Goal: Task Accomplishment & Management: Complete application form

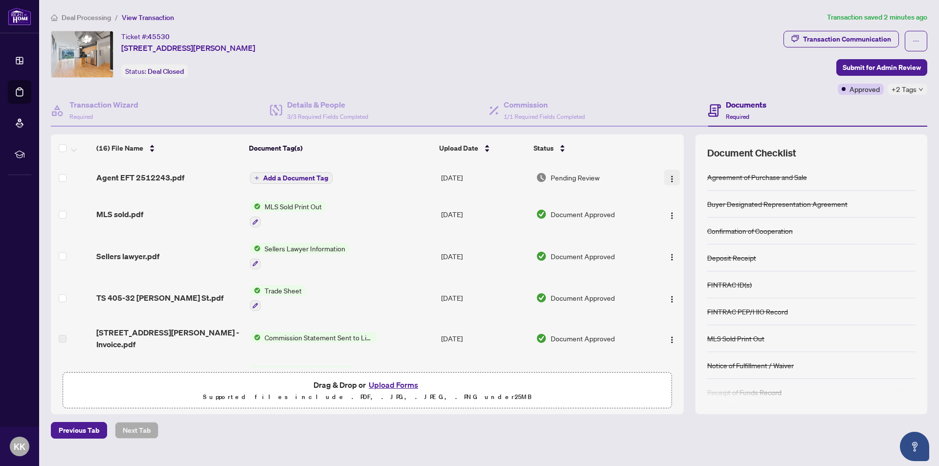
click at [668, 175] on img "button" at bounding box center [672, 179] width 8 height 8
click at [687, 225] on span "Download" at bounding box center [715, 228] width 93 height 11
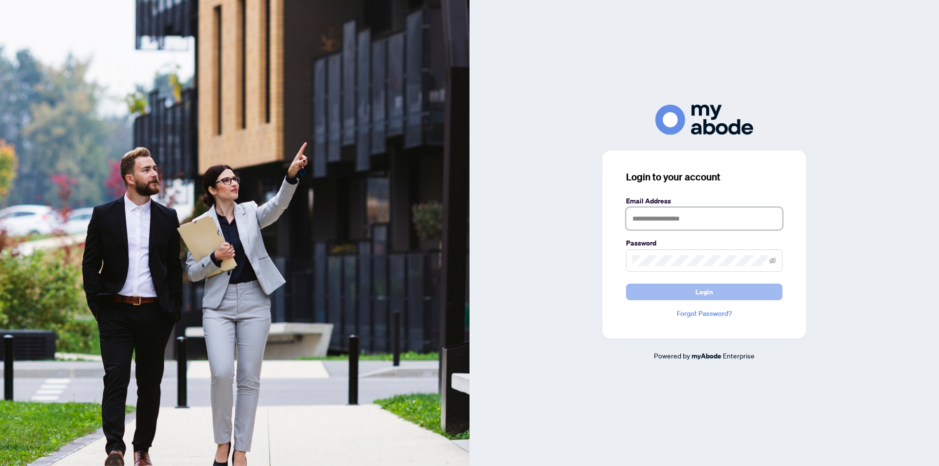
type input "**********"
click at [704, 293] on span "Login" at bounding box center [704, 292] width 18 height 16
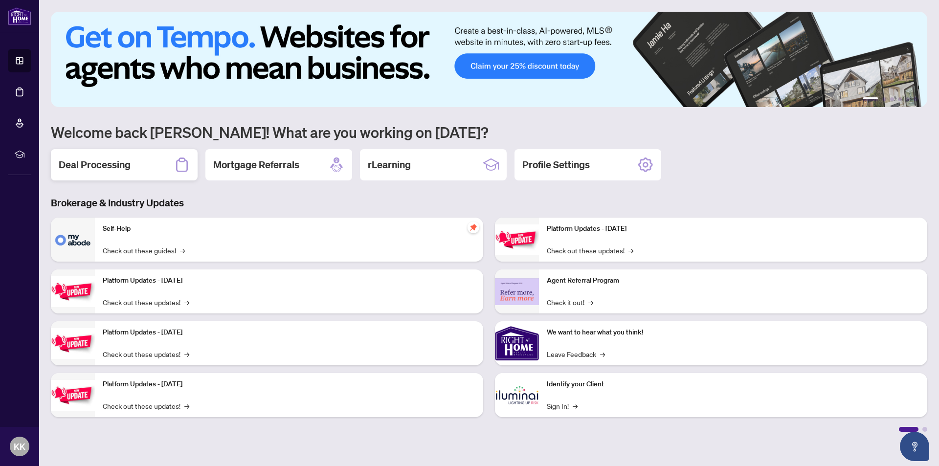
click at [109, 159] on h2 "Deal Processing" at bounding box center [95, 165] width 72 height 14
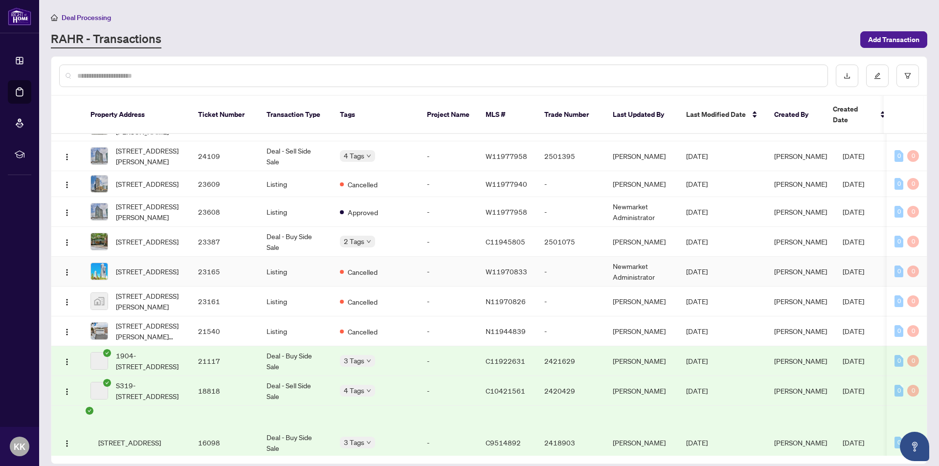
scroll to position [1747, 0]
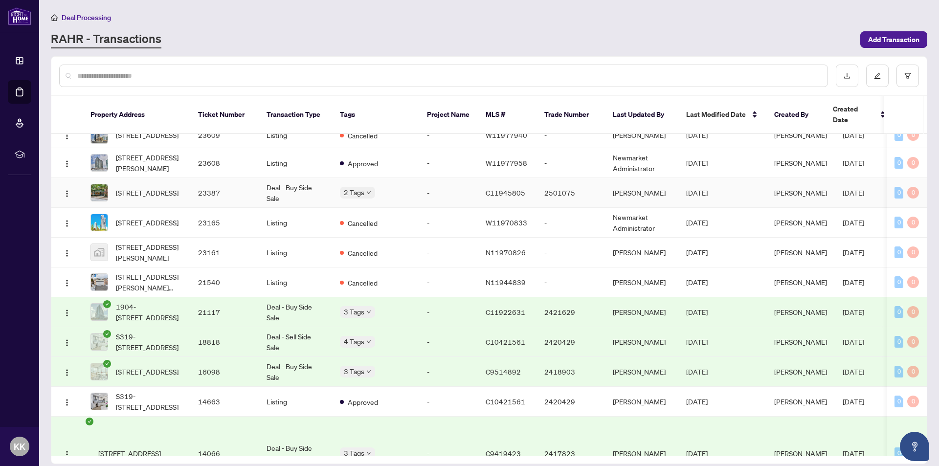
click at [206, 208] on td "23387" at bounding box center [224, 193] width 68 height 30
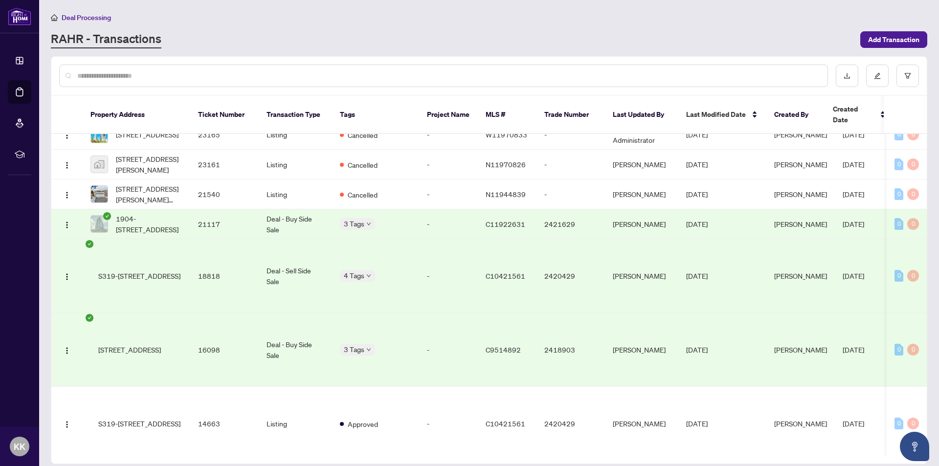
scroll to position [1854, 0]
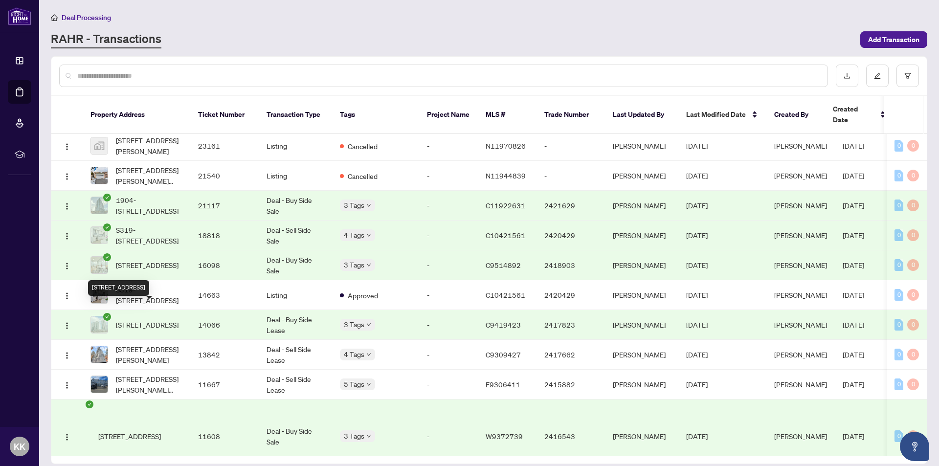
click at [150, 270] on span "N509-455 Front St Toronto Ontario M5A 0G2 Canada, Toronto, Ontario M5A 0G2, Can…" at bounding box center [147, 265] width 63 height 11
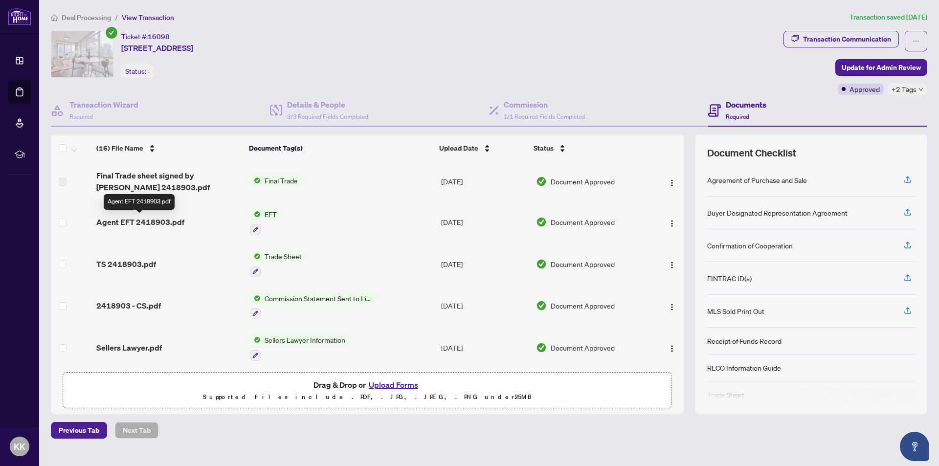
click at [164, 221] on span "Agent EFT 2418903.pdf" at bounding box center [140, 222] width 88 height 12
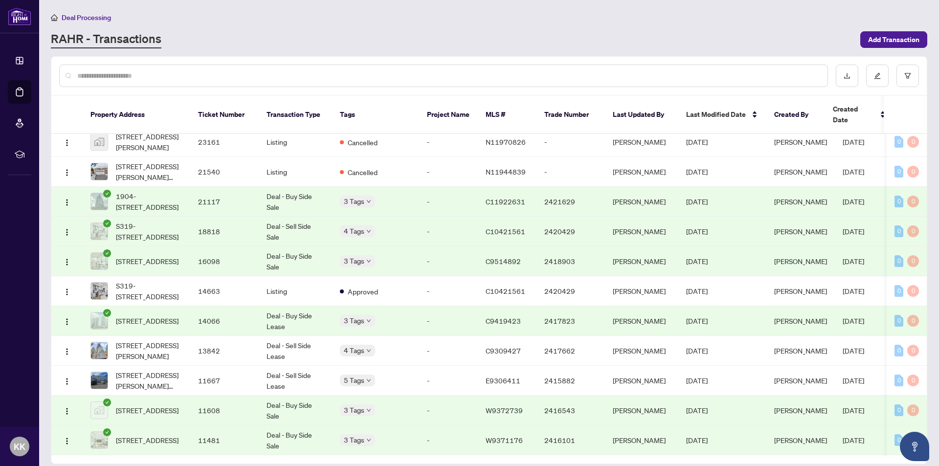
scroll to position [1872, 0]
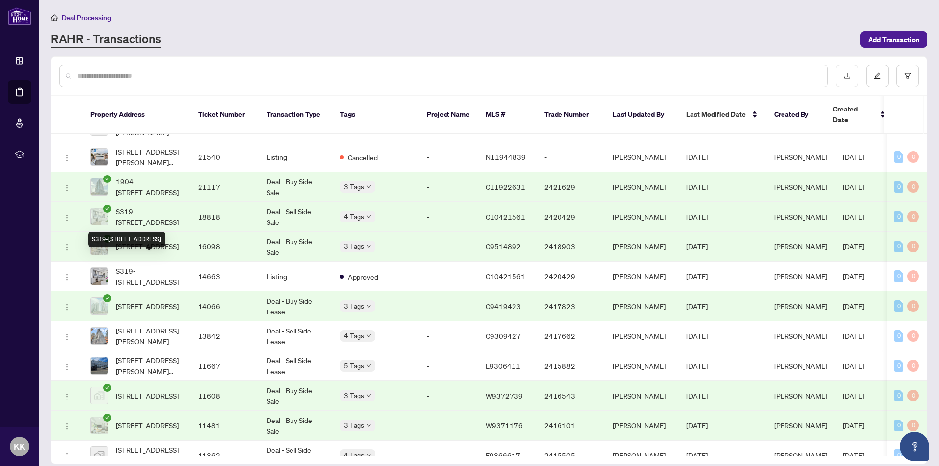
click at [151, 227] on span "S319-120 Bayview Ave Toronto Ontario M5A 0G4 Canada, Toronto, Ontario M5A 0G4, …" at bounding box center [149, 217] width 67 height 22
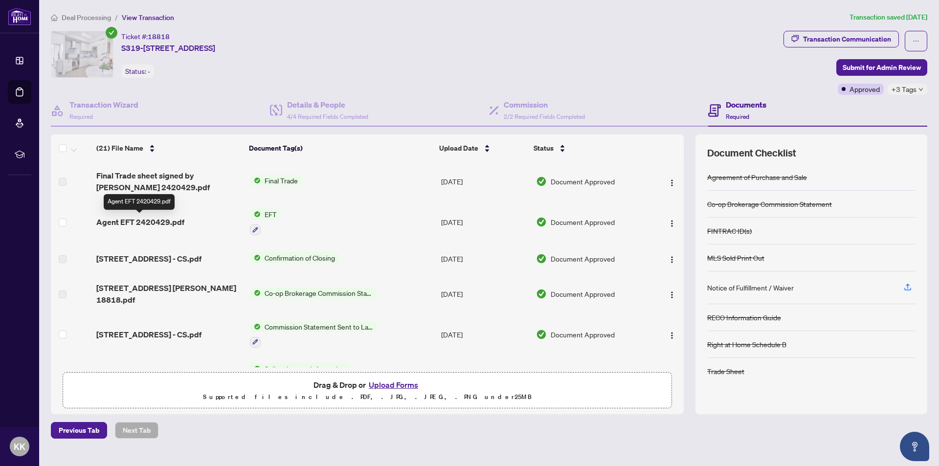
click at [153, 217] on span "Agent EFT 2420429.pdf" at bounding box center [140, 222] width 88 height 12
click at [668, 220] on img "button" at bounding box center [672, 224] width 8 height 8
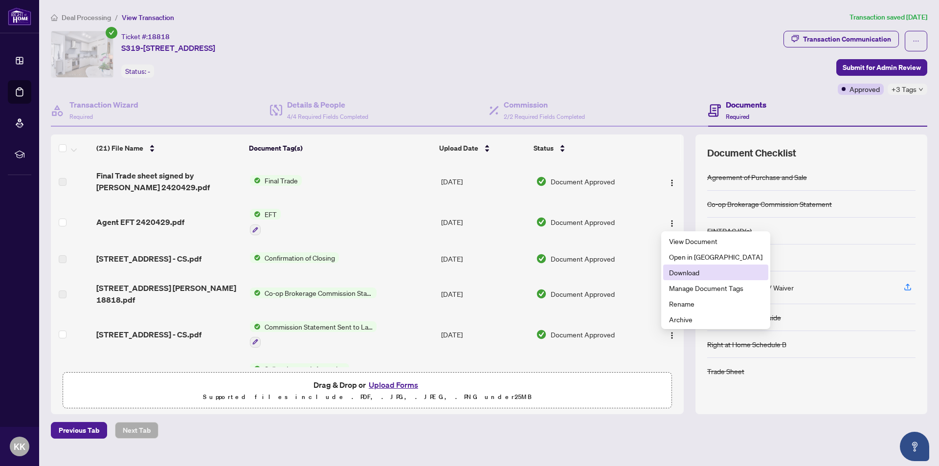
click at [684, 271] on span "Download" at bounding box center [715, 272] width 93 height 11
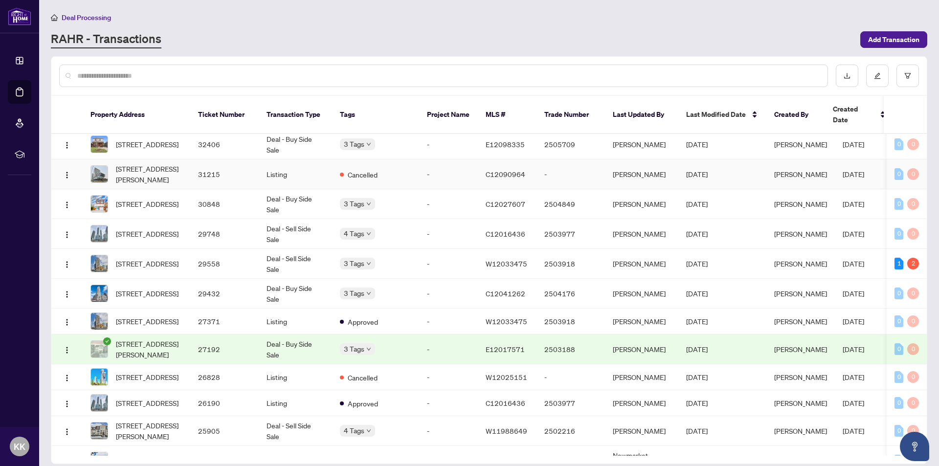
scroll to position [1334, 0]
click at [275, 278] on td "Deal - Sell Side Sale" at bounding box center [295, 263] width 73 height 30
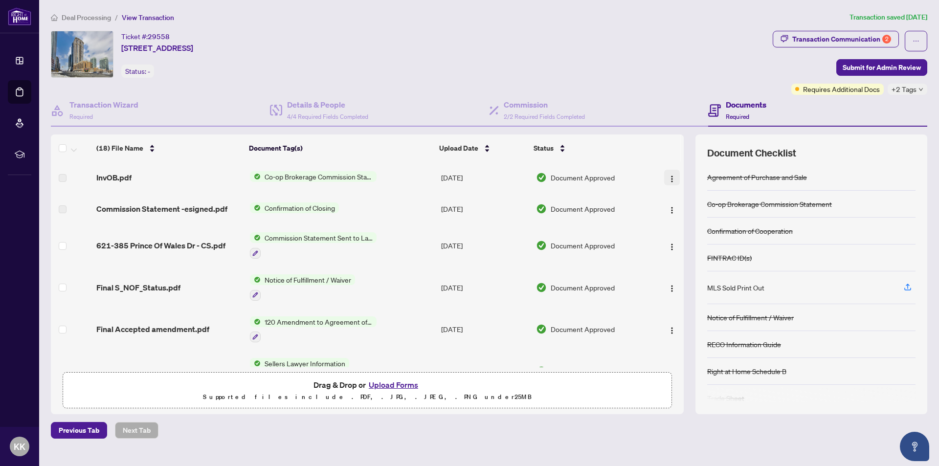
click at [669, 176] on img "button" at bounding box center [672, 179] width 8 height 8
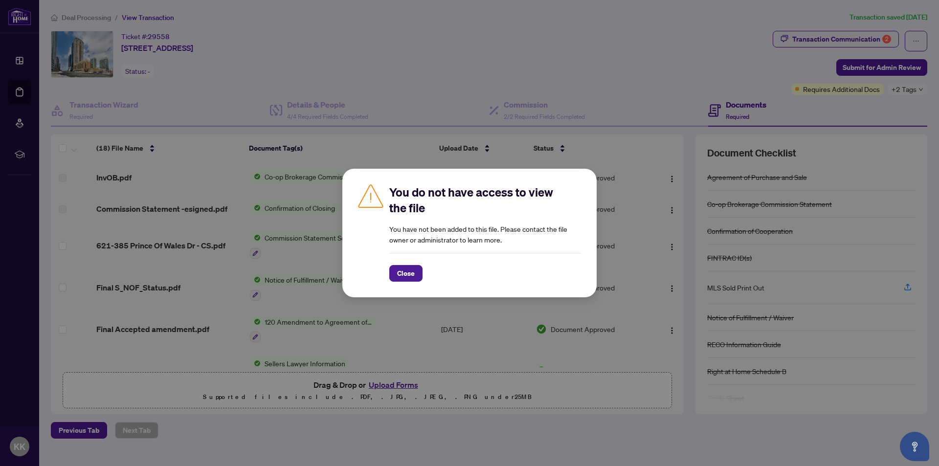
click at [278, 249] on div "You do not have access to view the file You have not been added to this file. P…" at bounding box center [469, 233] width 939 height 466
click at [413, 270] on span "Close" at bounding box center [406, 274] width 18 height 16
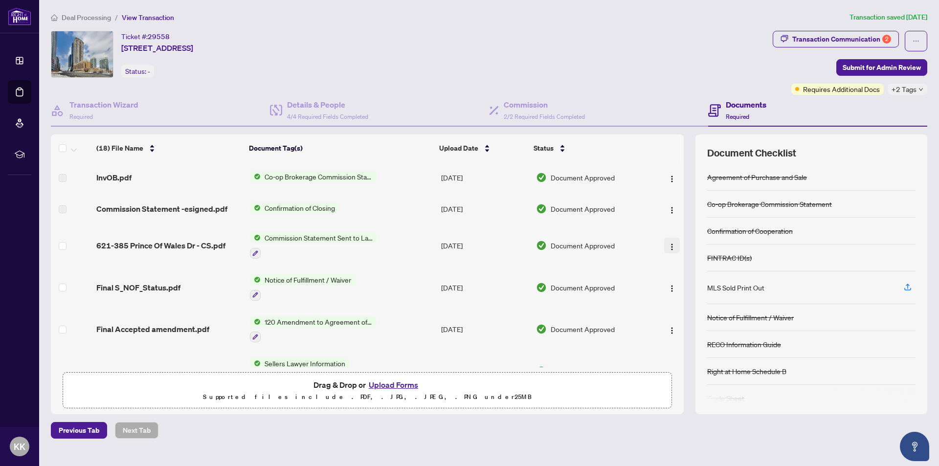
click at [668, 243] on img "button" at bounding box center [672, 247] width 8 height 8
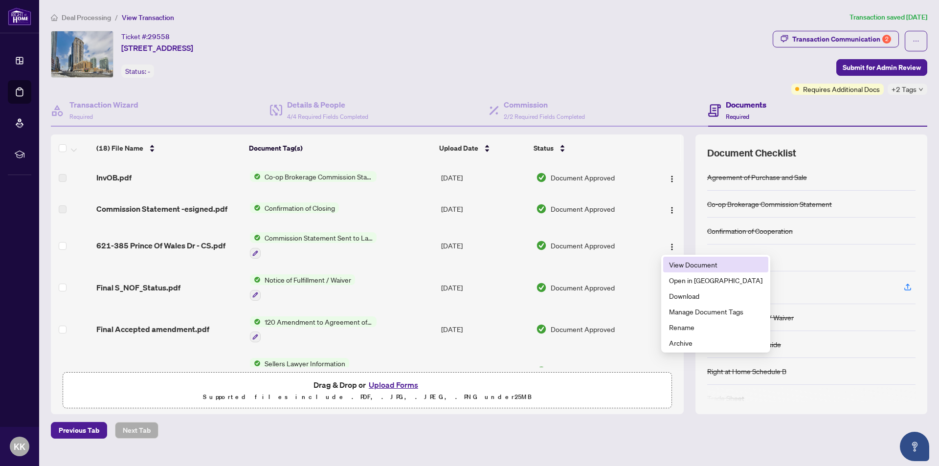
click at [681, 262] on span "View Document" at bounding box center [715, 264] width 93 height 11
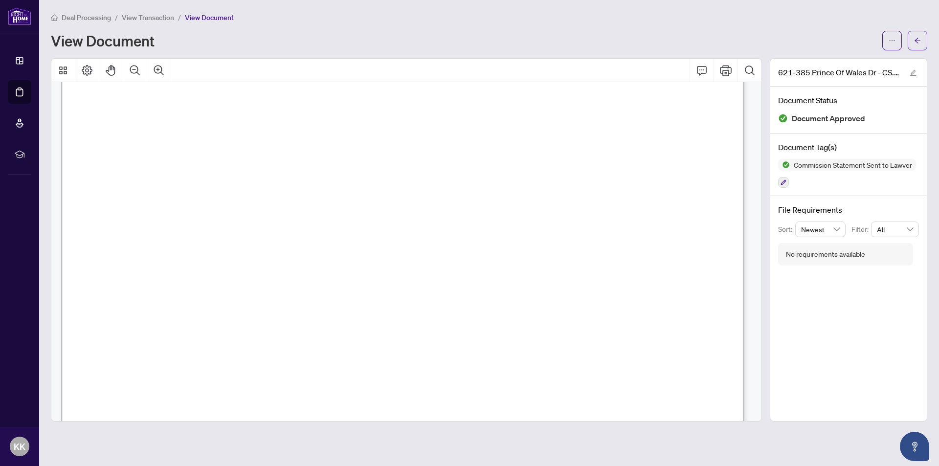
scroll to position [147, 0]
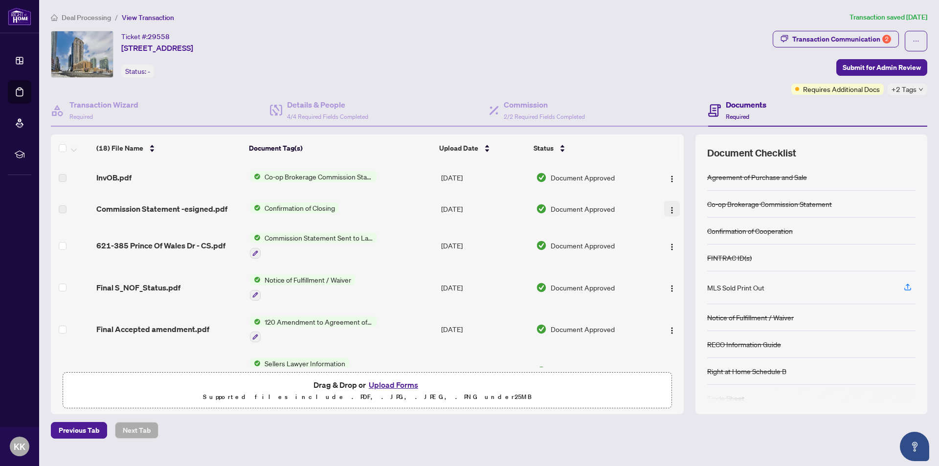
click at [668, 208] on img "button" at bounding box center [672, 210] width 8 height 8
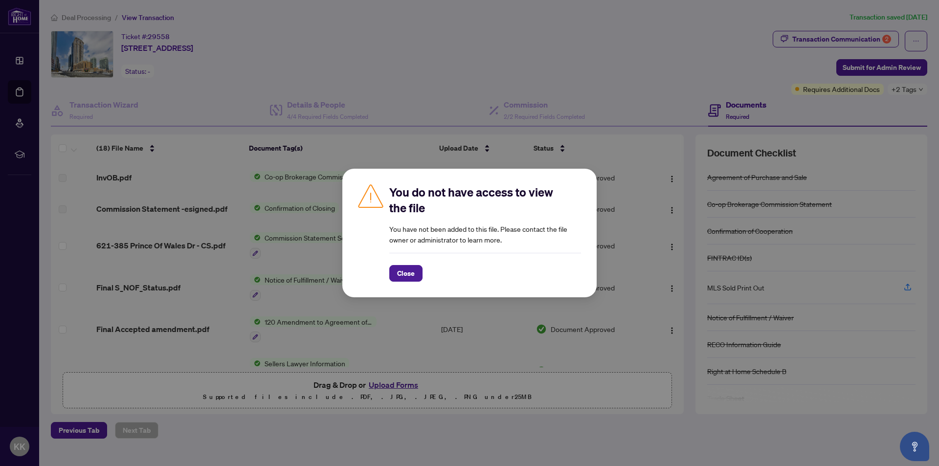
click at [252, 243] on div "You do not have access to view the file You have not been added to this file. P…" at bounding box center [469, 233] width 939 height 466
click at [406, 272] on span "Close" at bounding box center [406, 274] width 18 height 16
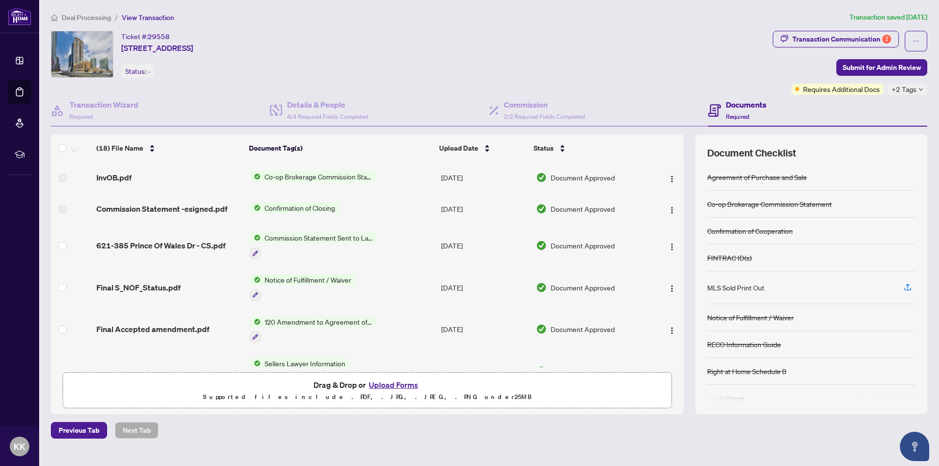
click at [288, 206] on span "Confirmation of Closing" at bounding box center [300, 207] width 78 height 11
click at [161, 224] on td "621-385 Prince Of Wales Dr - CS.pdf" at bounding box center [168, 245] width 153 height 42
click at [668, 245] on img "button" at bounding box center [672, 247] width 8 height 8
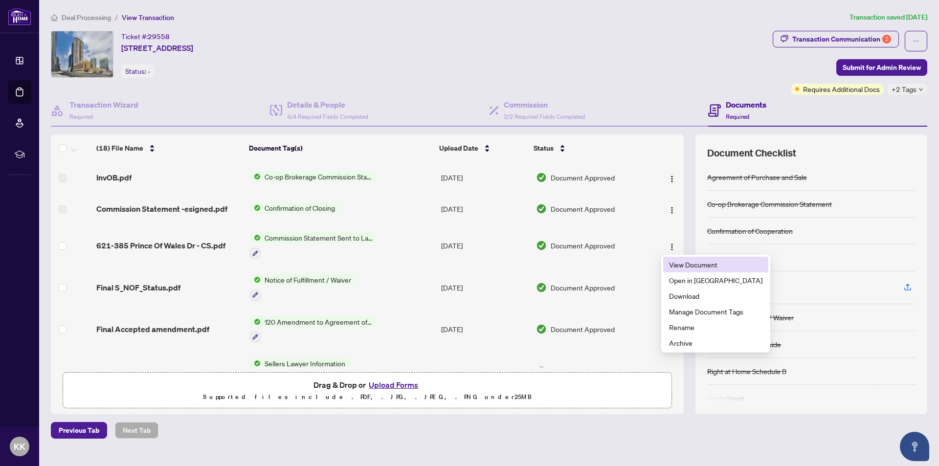
click at [682, 266] on span "View Document" at bounding box center [715, 264] width 93 height 11
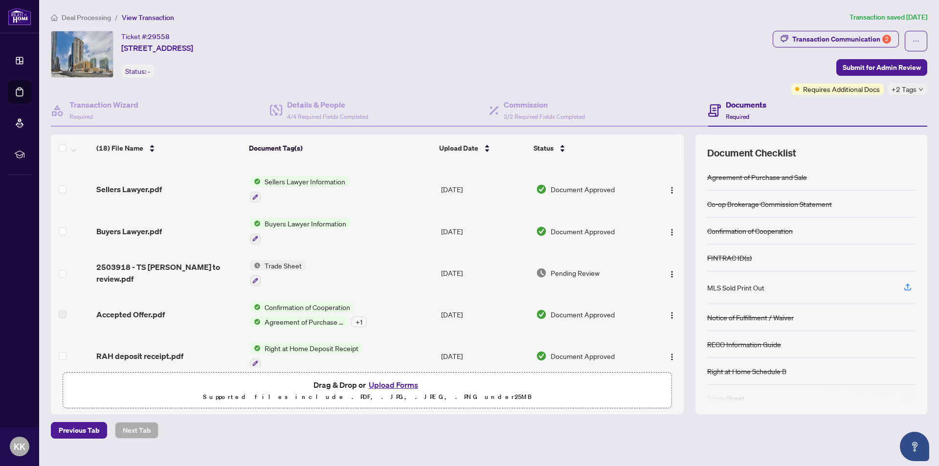
scroll to position [196, 0]
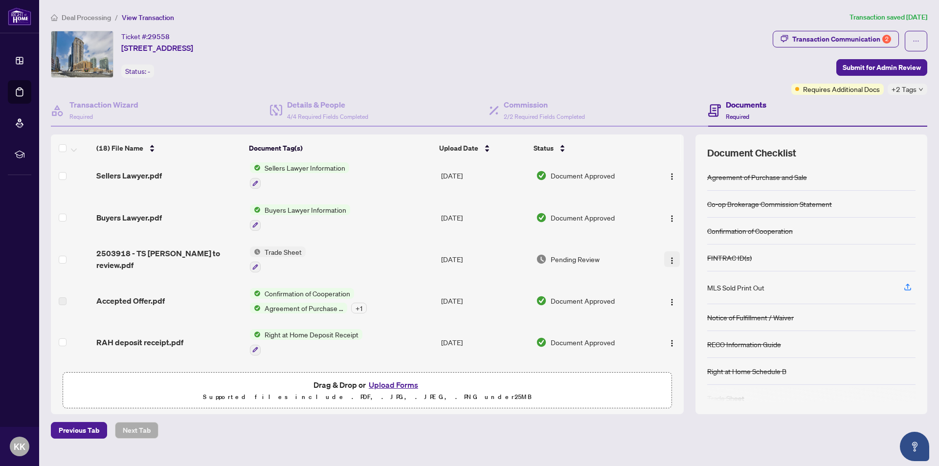
click at [670, 257] on img "button" at bounding box center [672, 261] width 8 height 8
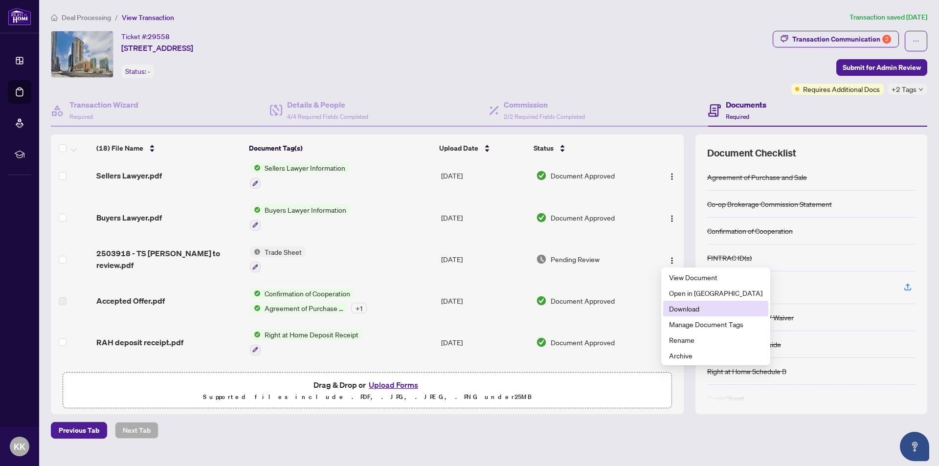
click at [677, 309] on span "Download" at bounding box center [715, 308] width 93 height 11
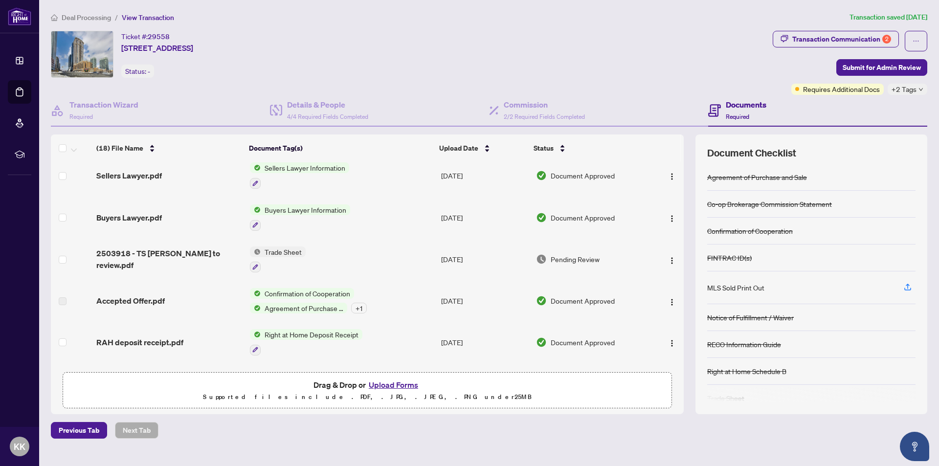
click at [397, 384] on button "Upload Forms" at bounding box center [393, 385] width 55 height 13
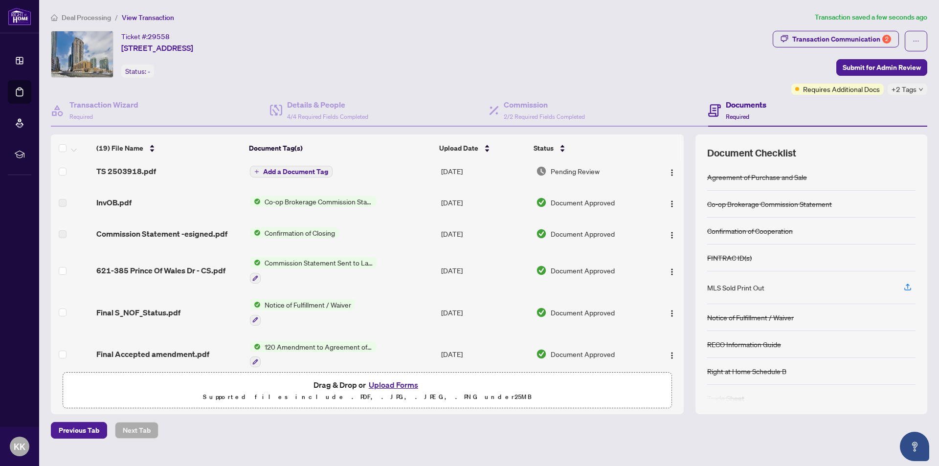
scroll to position [0, 0]
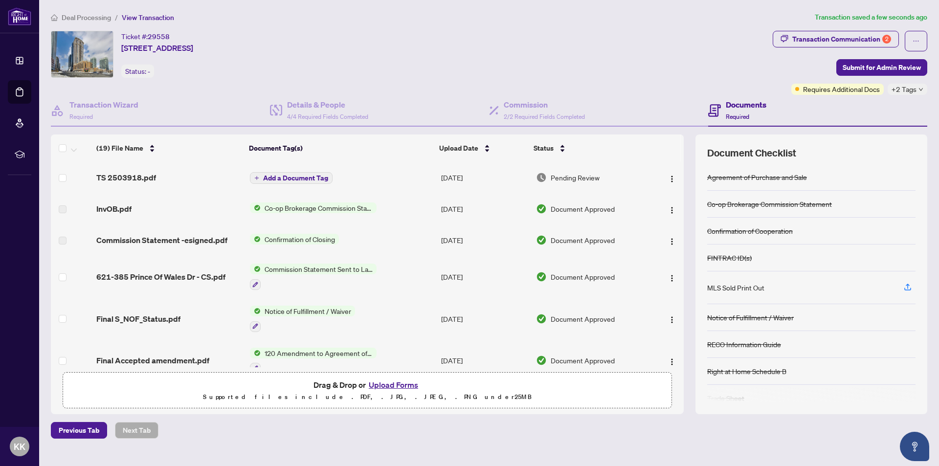
click at [268, 176] on span "Add a Document Tag" at bounding box center [295, 178] width 65 height 7
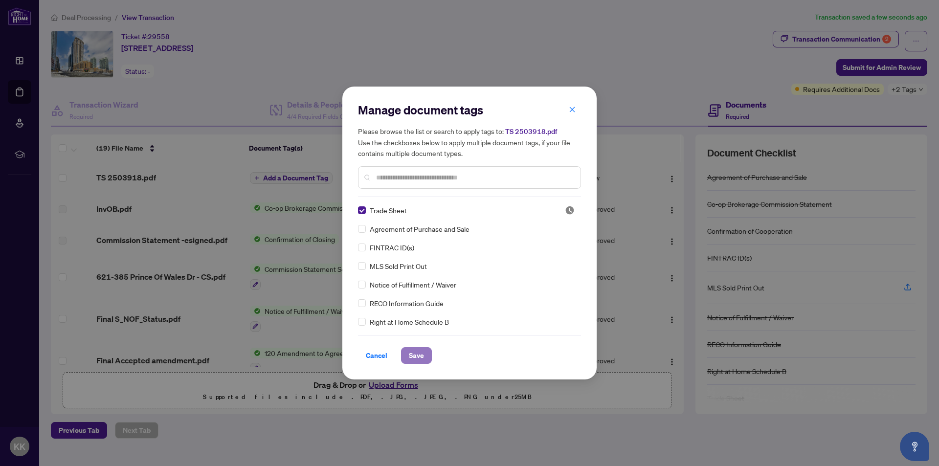
click at [418, 356] on span "Save" at bounding box center [416, 356] width 15 height 16
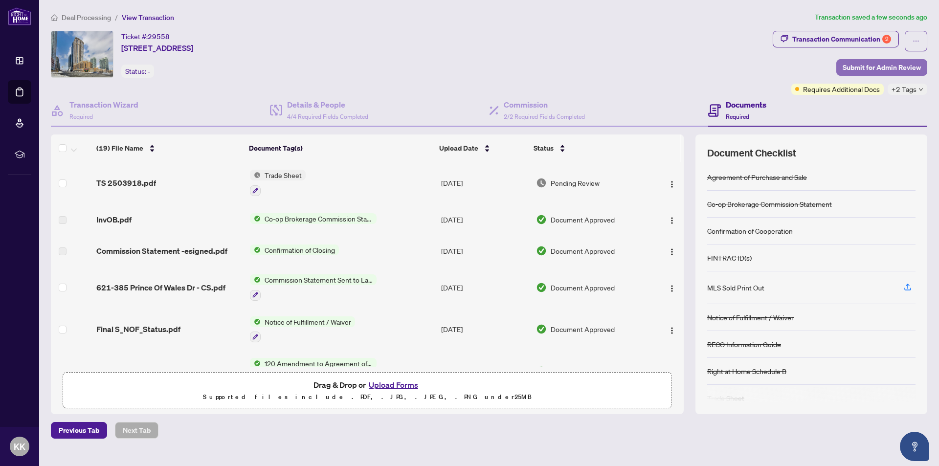
click at [878, 65] on span "Submit for Admin Review" at bounding box center [882, 68] width 78 height 16
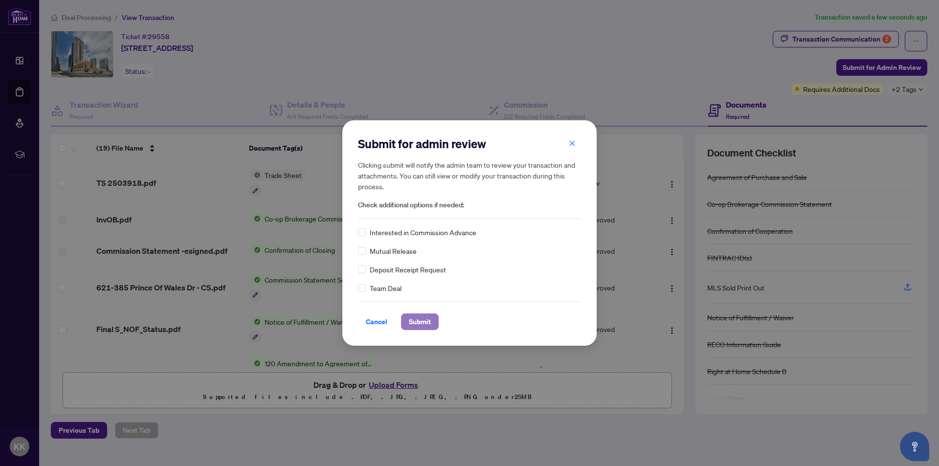
click at [421, 319] on span "Submit" at bounding box center [420, 322] width 22 height 16
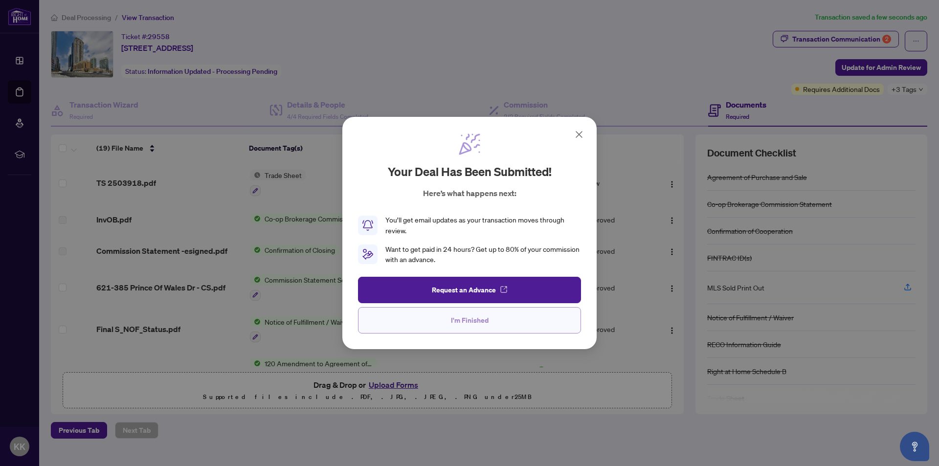
click at [470, 319] on span "I'm Finished" at bounding box center [470, 321] width 38 height 16
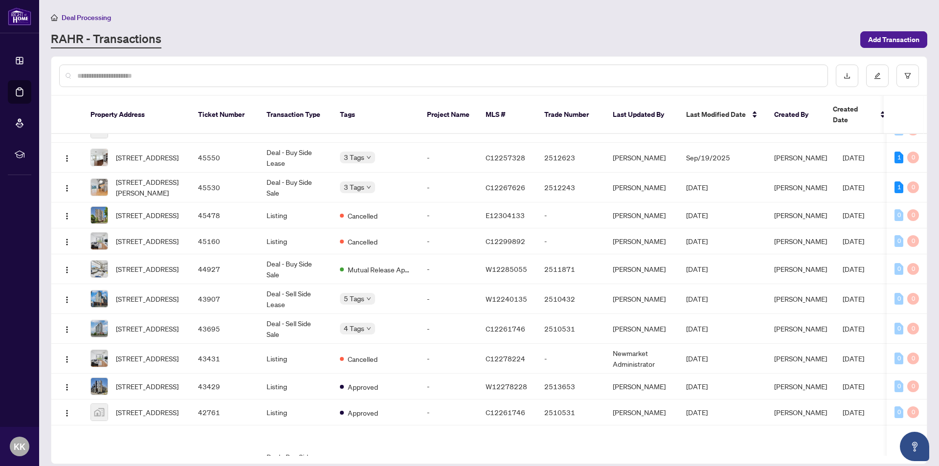
scroll to position [289, 0]
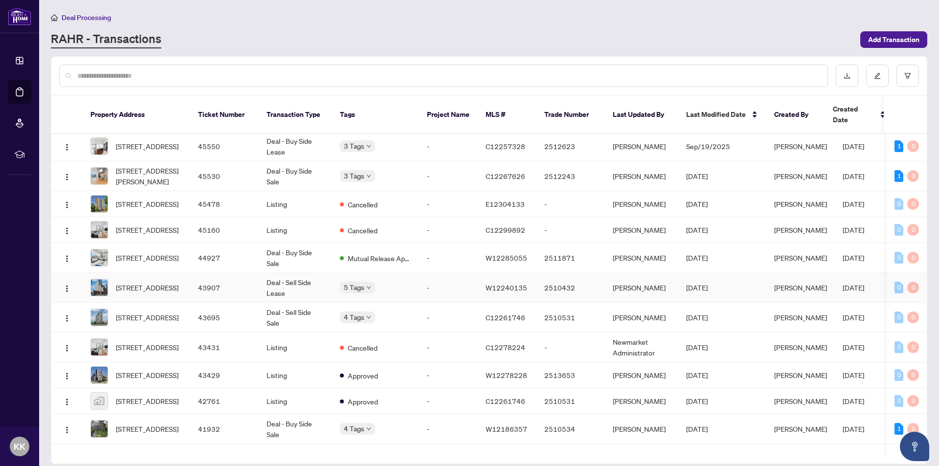
click at [287, 293] on td "Deal - Sell Side Lease" at bounding box center [295, 288] width 73 height 30
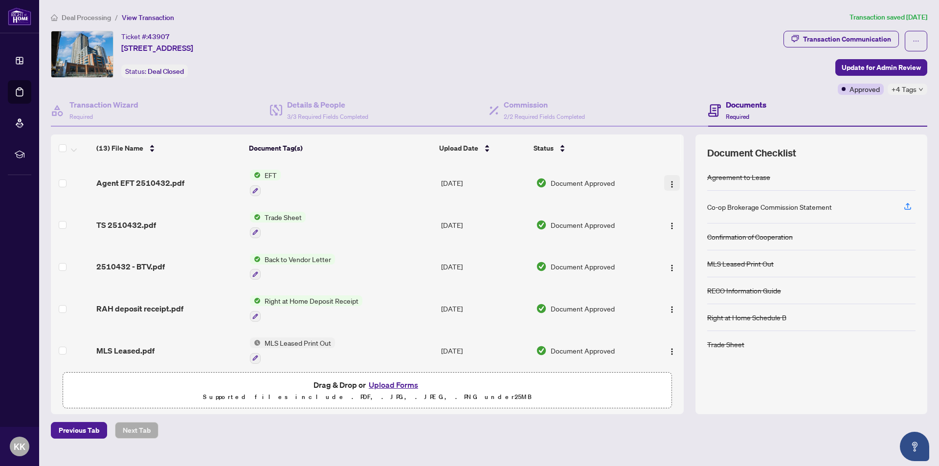
click at [668, 180] on img "button" at bounding box center [672, 184] width 8 height 8
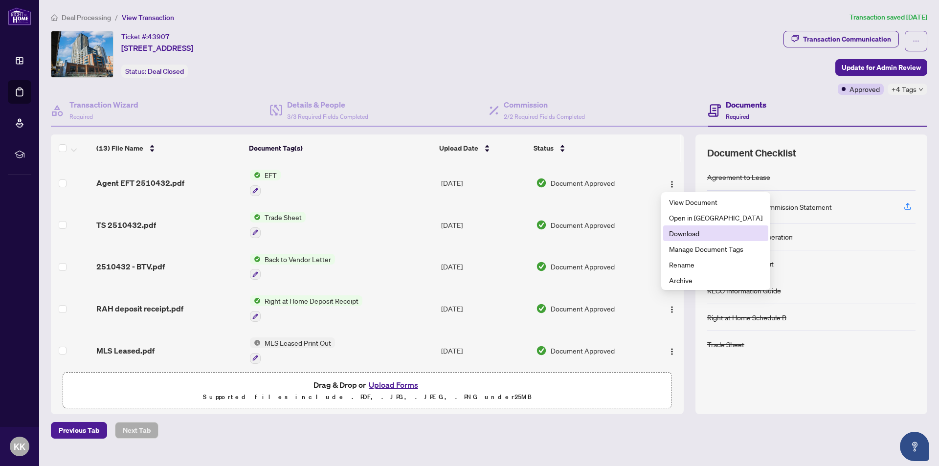
click at [682, 235] on span "Download" at bounding box center [715, 233] width 93 height 11
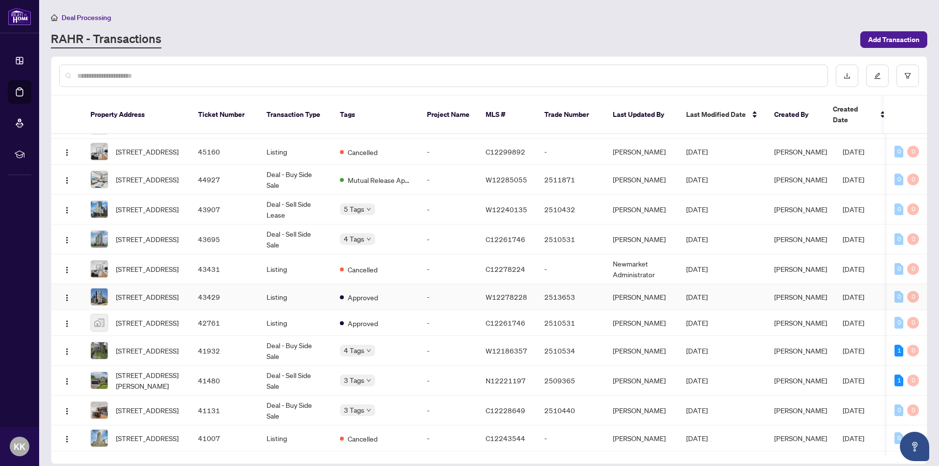
scroll to position [376, 0]
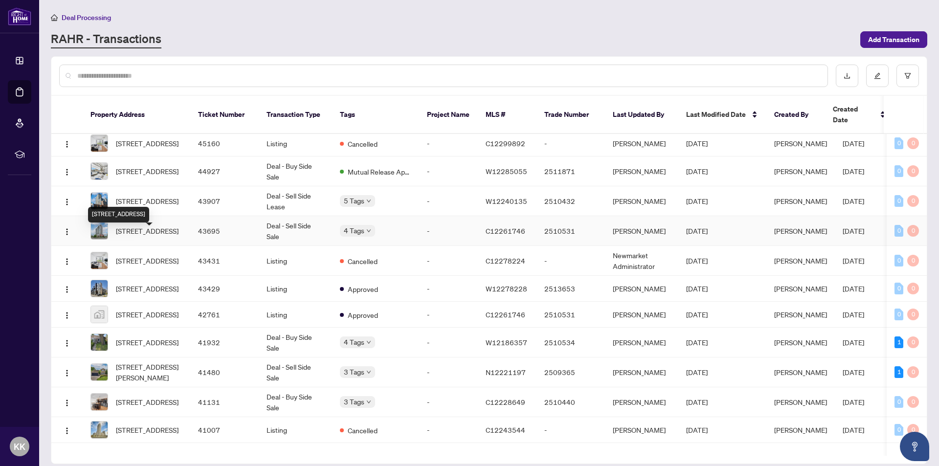
click at [139, 236] on span "1208-30 Canterbury Pl, Toronto, Ontario M2N 0B9, Canada" at bounding box center [147, 230] width 63 height 11
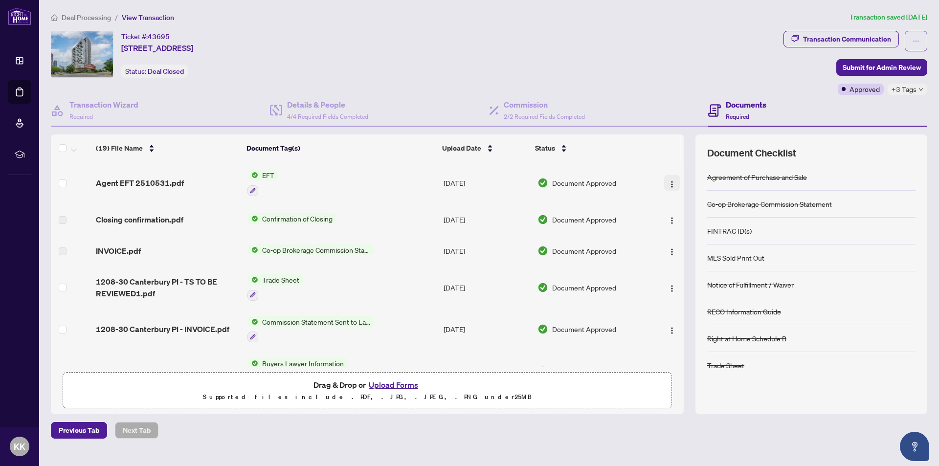
click at [669, 180] on img "button" at bounding box center [672, 184] width 8 height 8
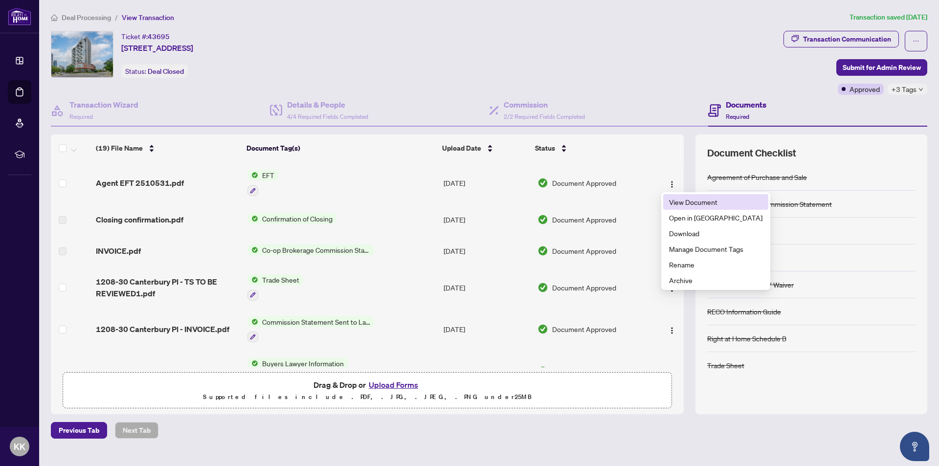
click at [681, 201] on span "View Document" at bounding box center [715, 202] width 93 height 11
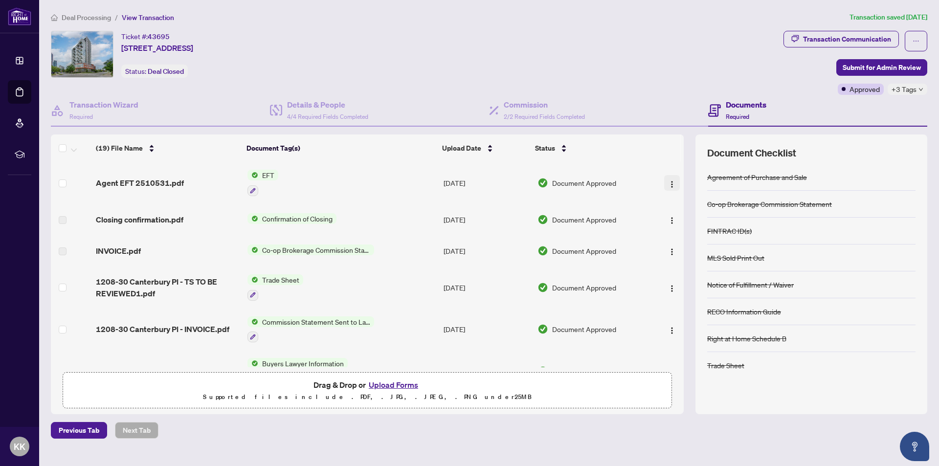
click at [668, 180] on img "button" at bounding box center [672, 184] width 8 height 8
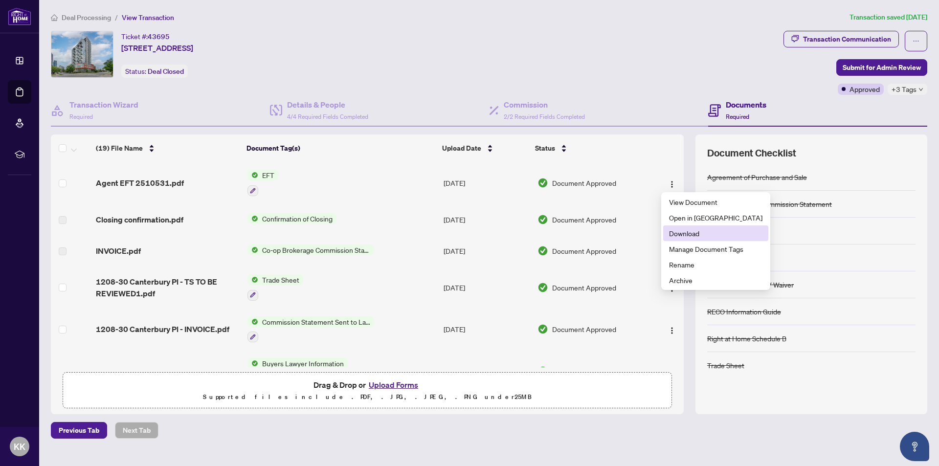
click at [678, 233] on span "Download" at bounding box center [715, 233] width 93 height 11
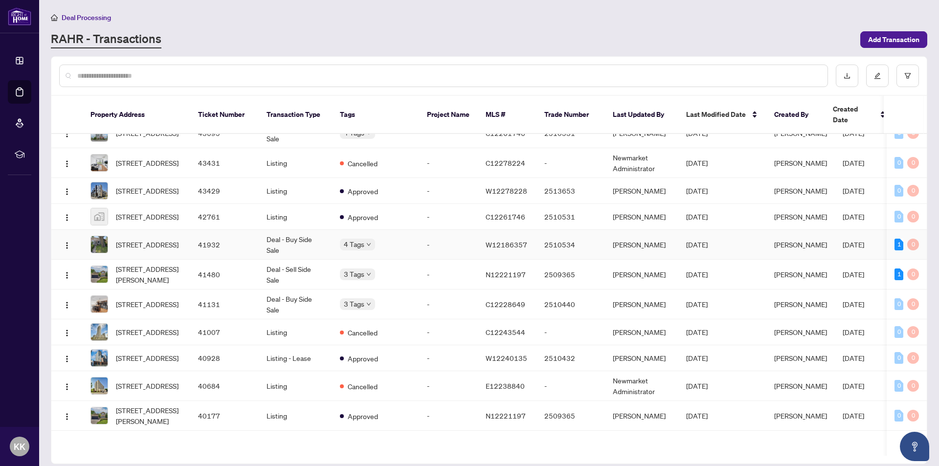
scroll to position [522, 0]
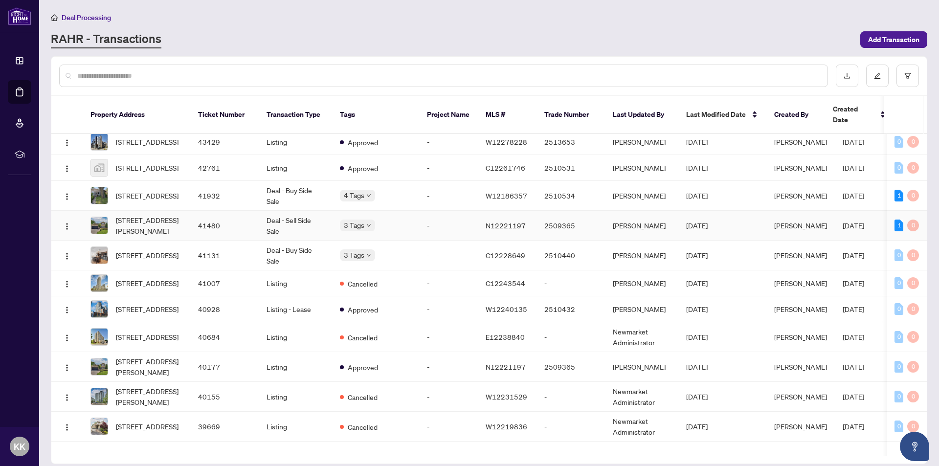
click at [281, 239] on td "Deal - Sell Side Sale" at bounding box center [295, 226] width 73 height 30
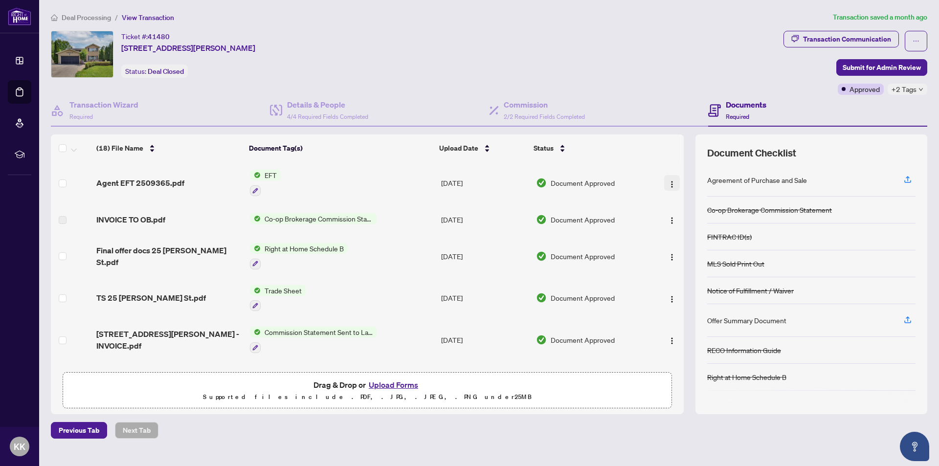
click at [669, 180] on img "button" at bounding box center [672, 184] width 8 height 8
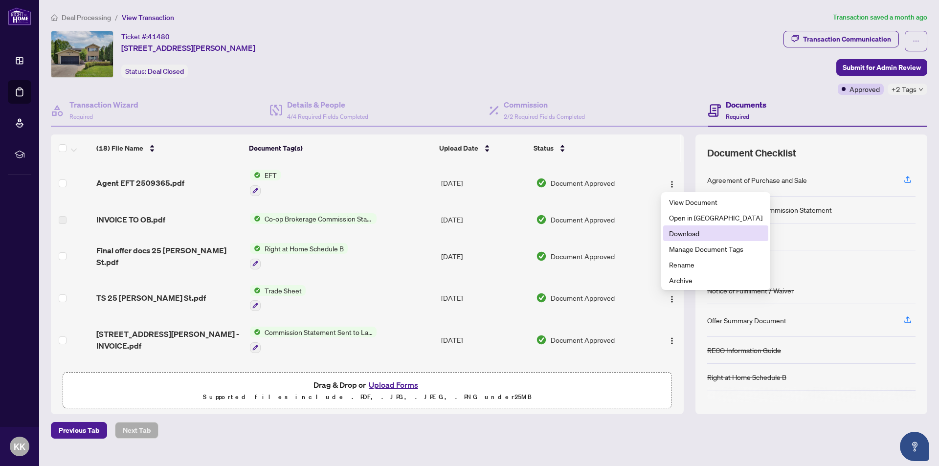
click at [682, 234] on span "Download" at bounding box center [715, 233] width 93 height 11
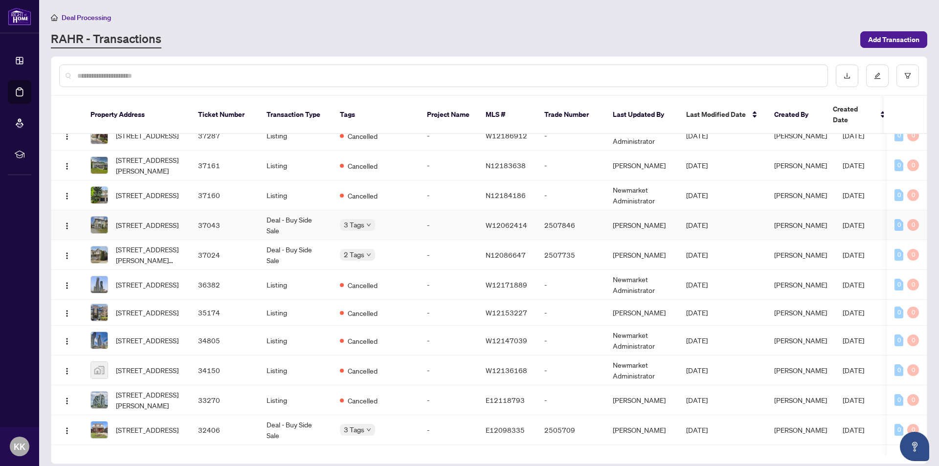
scroll to position [1060, 0]
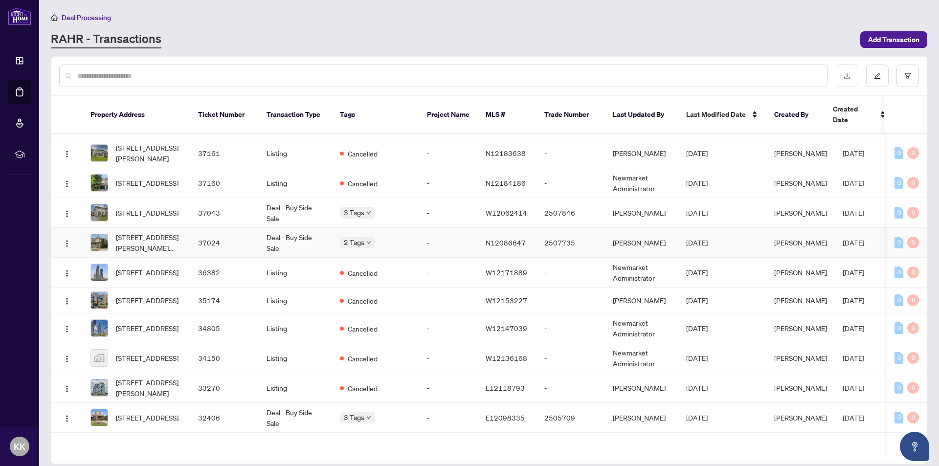
click at [315, 258] on td "Deal - Buy Side Sale" at bounding box center [295, 243] width 73 height 30
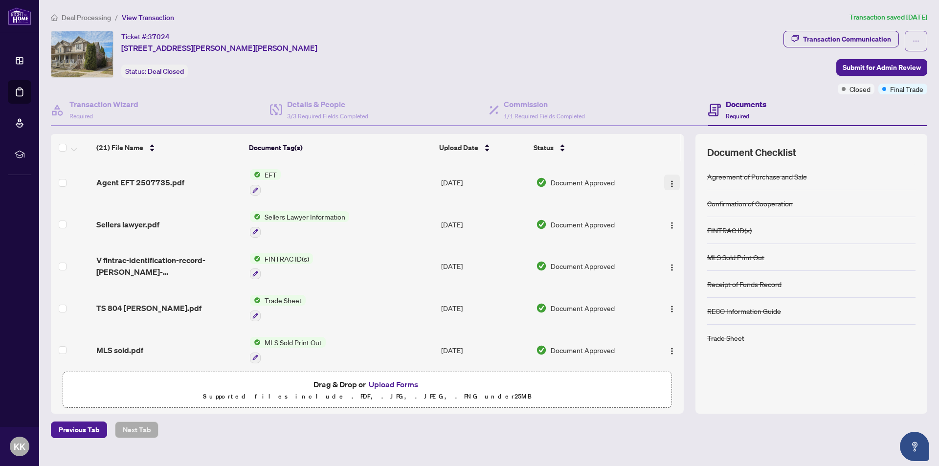
click at [668, 180] on img "button" at bounding box center [672, 184] width 8 height 8
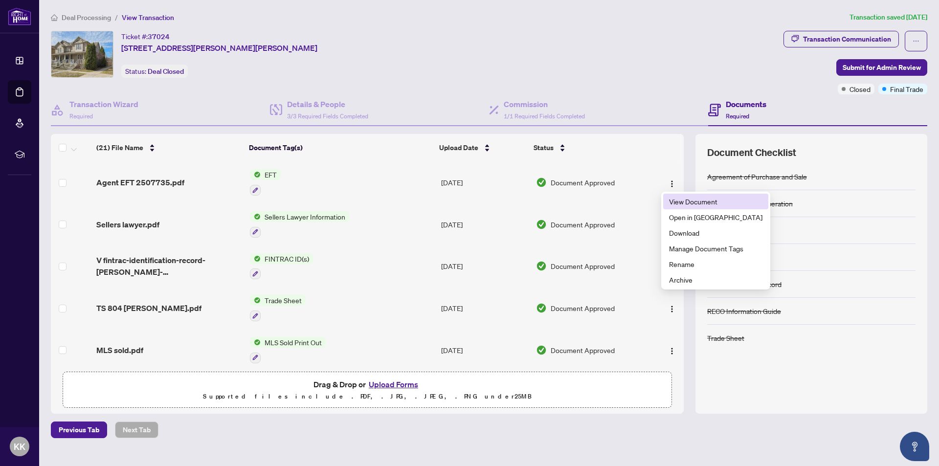
click at [674, 201] on span "View Document" at bounding box center [715, 201] width 93 height 11
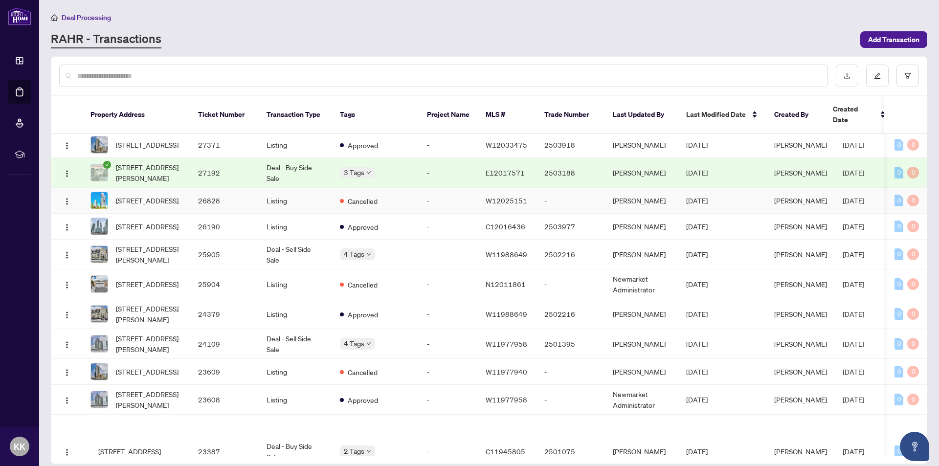
scroll to position [1559, 0]
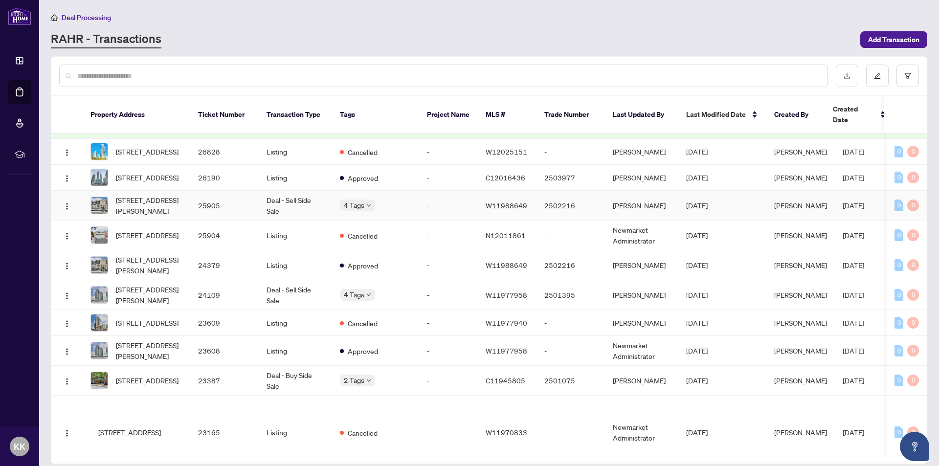
click at [303, 221] on td "Deal - Sell Side Sale" at bounding box center [295, 206] width 73 height 30
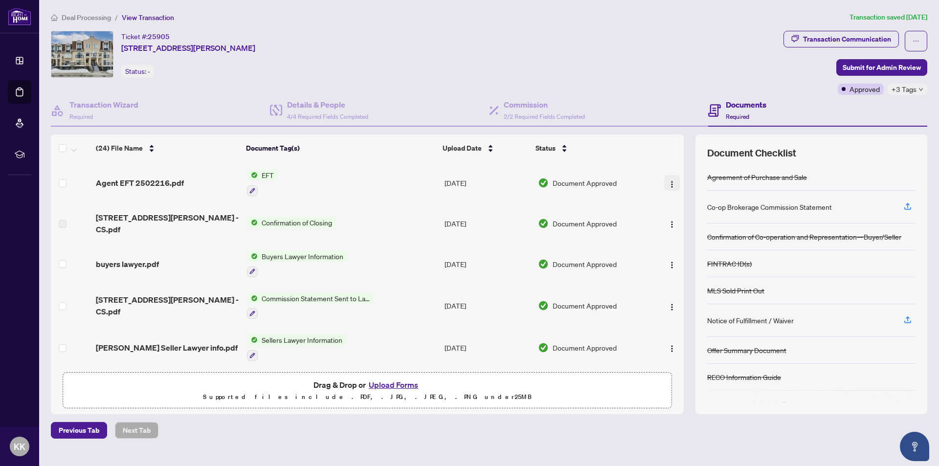
click at [669, 179] on span "button" at bounding box center [672, 183] width 8 height 11
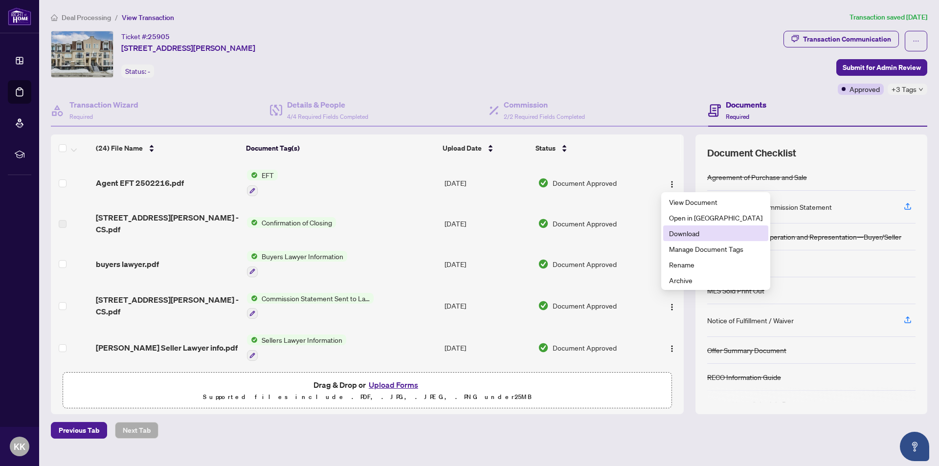
click at [677, 232] on span "Download" at bounding box center [715, 233] width 93 height 11
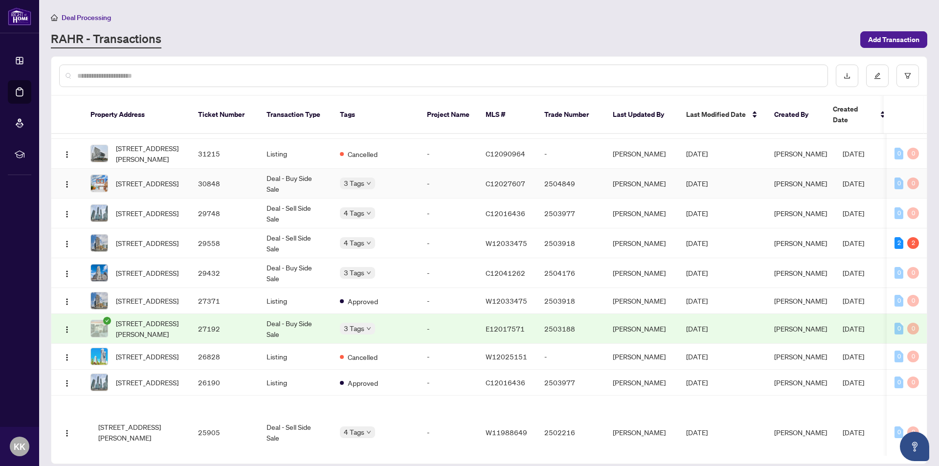
scroll to position [1355, 0]
click at [283, 228] on td "Deal - Sell Side Sale" at bounding box center [295, 213] width 73 height 30
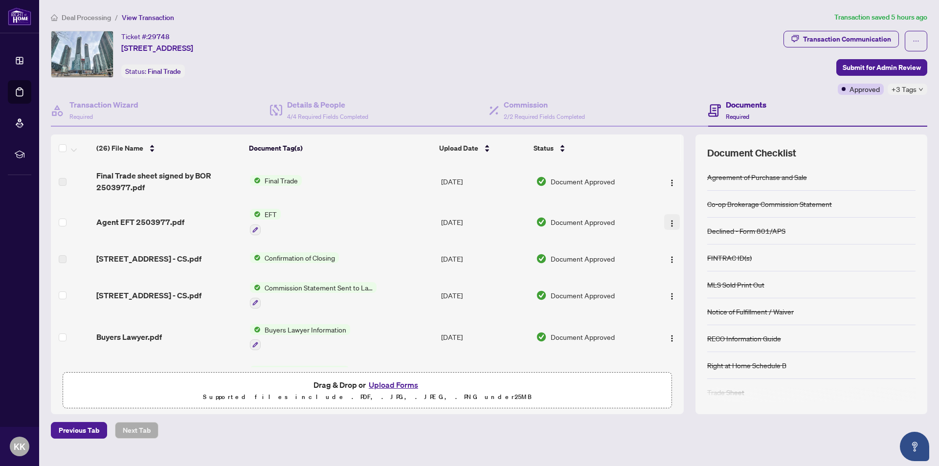
click at [668, 221] on img "button" at bounding box center [672, 224] width 8 height 8
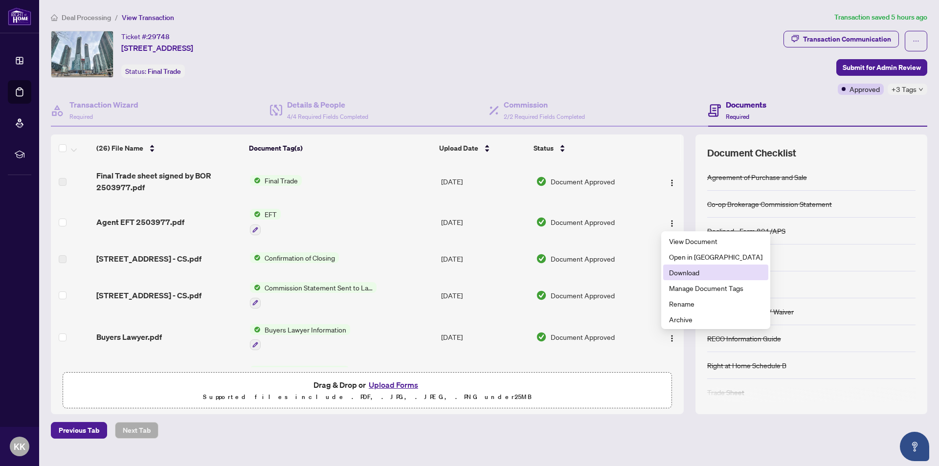
click at [684, 271] on span "Download" at bounding box center [715, 272] width 93 height 11
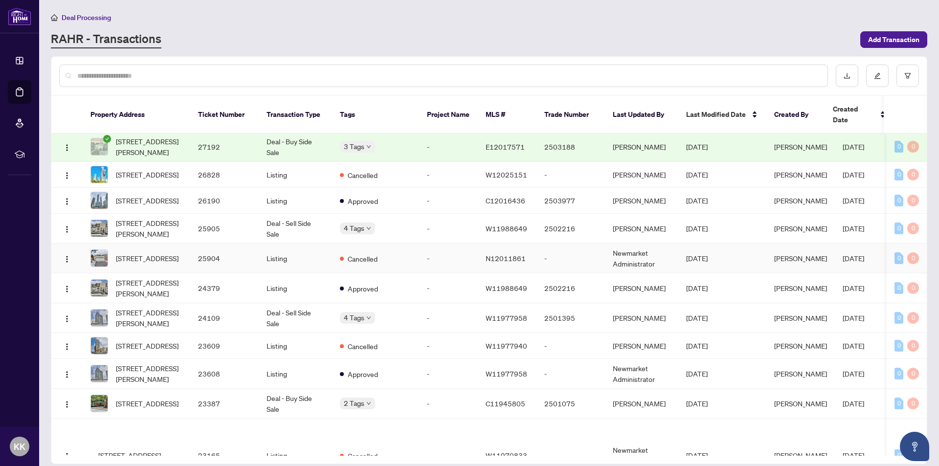
scroll to position [1559, 0]
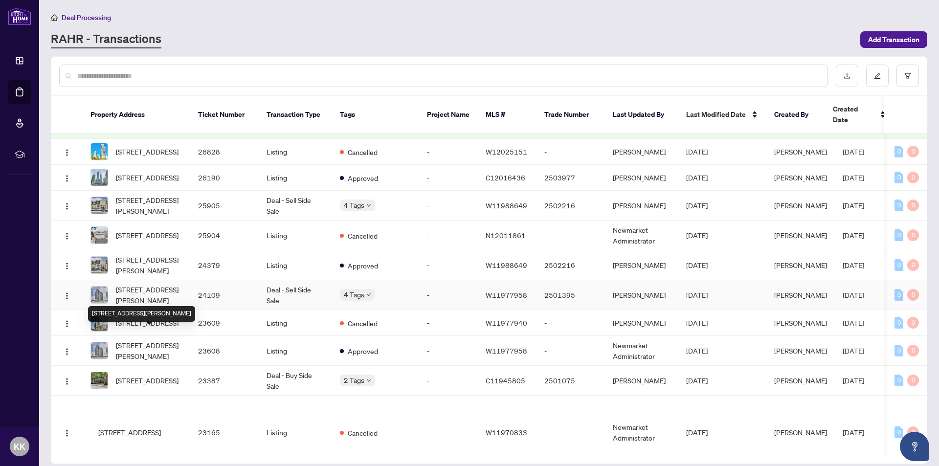
click at [174, 306] on span "615-349 Rathburn Rd, Mississauga, Ontario L5B 0G9, Canada" at bounding box center [149, 295] width 67 height 22
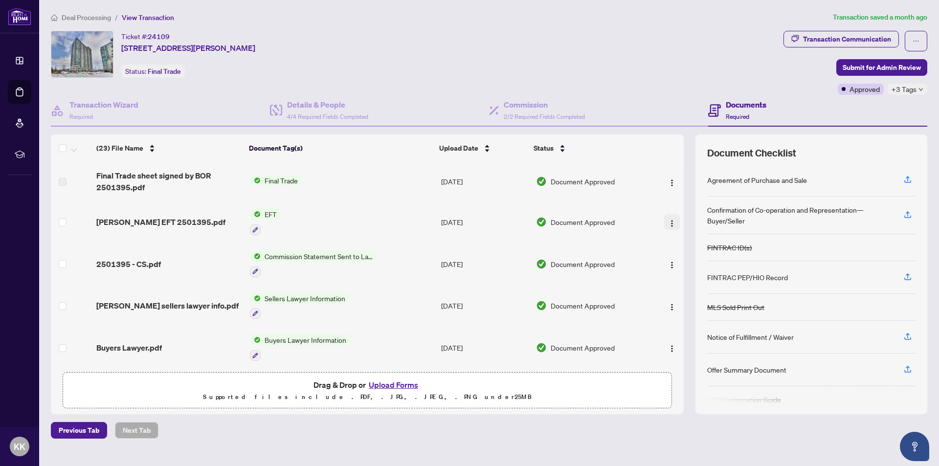
click at [668, 221] on img "button" at bounding box center [672, 224] width 8 height 8
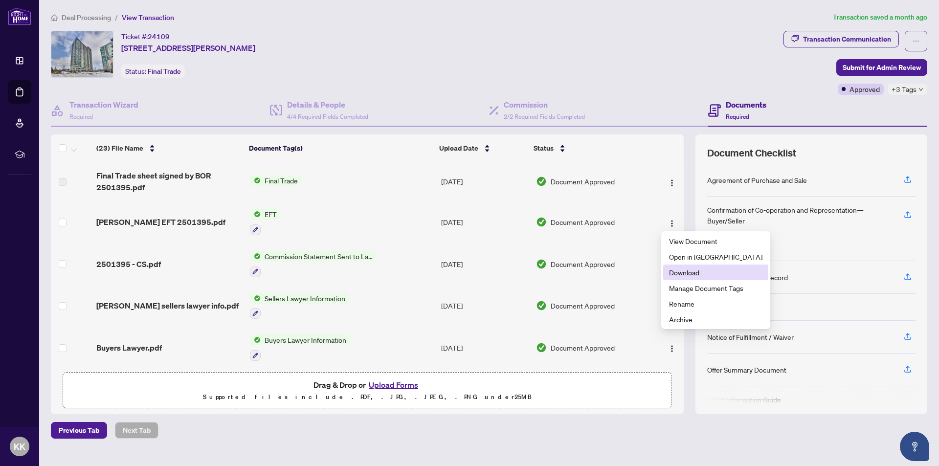
click at [683, 272] on span "Download" at bounding box center [715, 272] width 93 height 11
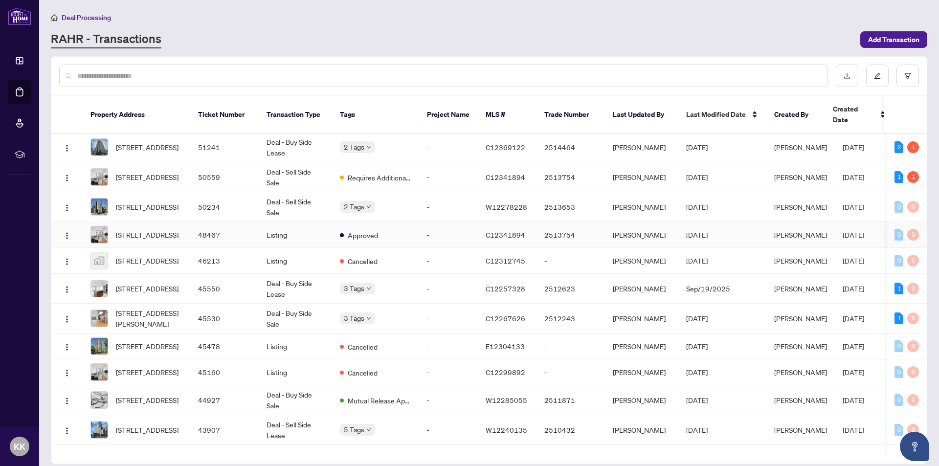
scroll to position [196, 0]
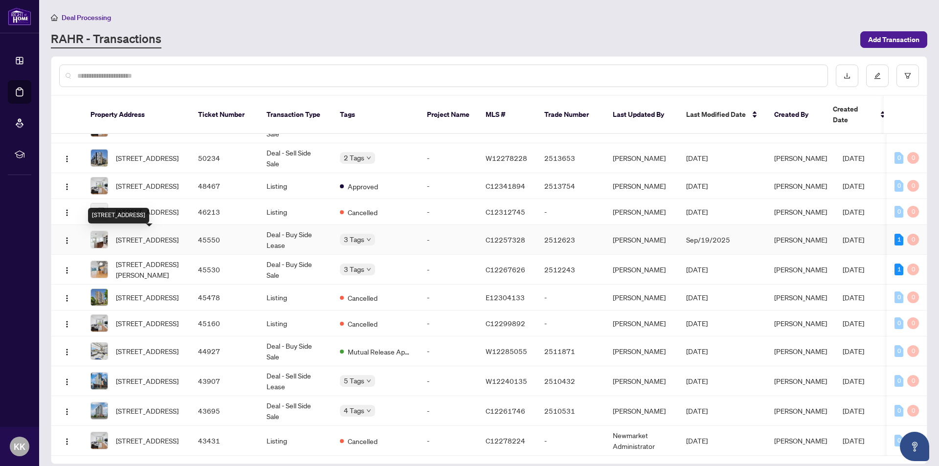
click at [175, 238] on span "1212-55 East Liberty St, Toronto, Ontario M6K 3P9, Canada" at bounding box center [147, 239] width 63 height 11
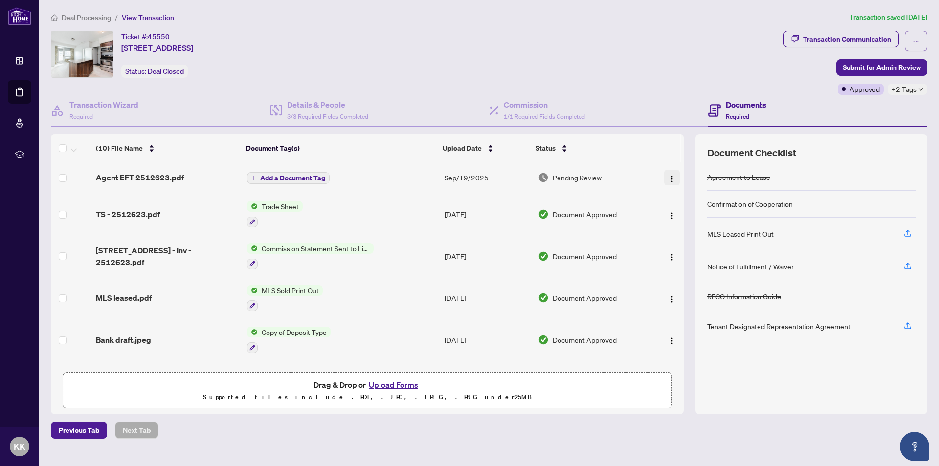
click at [669, 176] on img "button" at bounding box center [672, 179] width 8 height 8
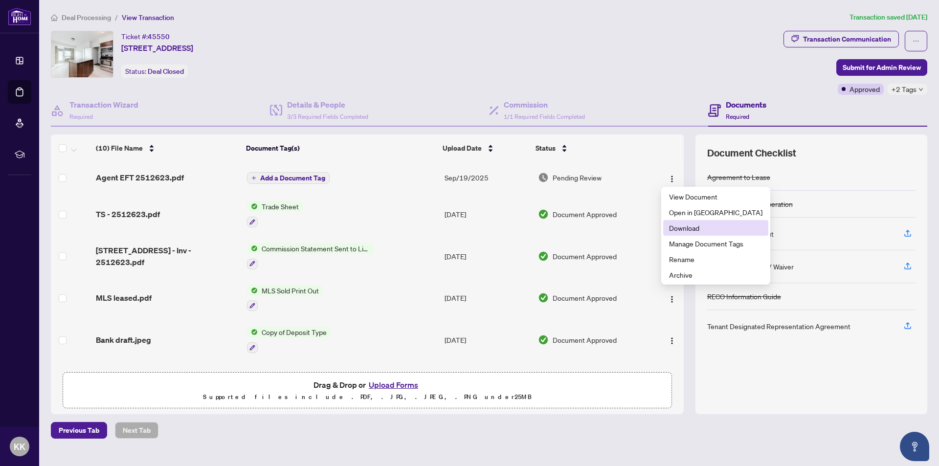
click at [687, 225] on span "Download" at bounding box center [715, 228] width 93 height 11
